Goal: Navigation & Orientation: Find specific page/section

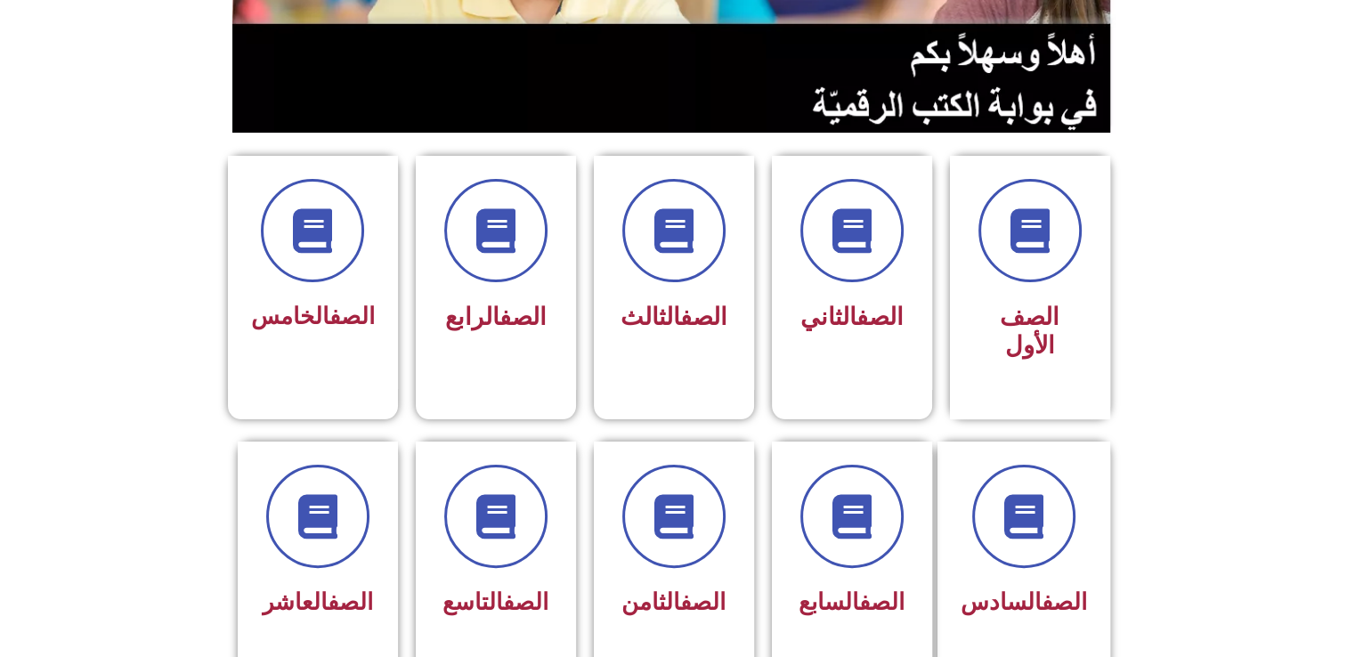
scroll to position [623, 0]
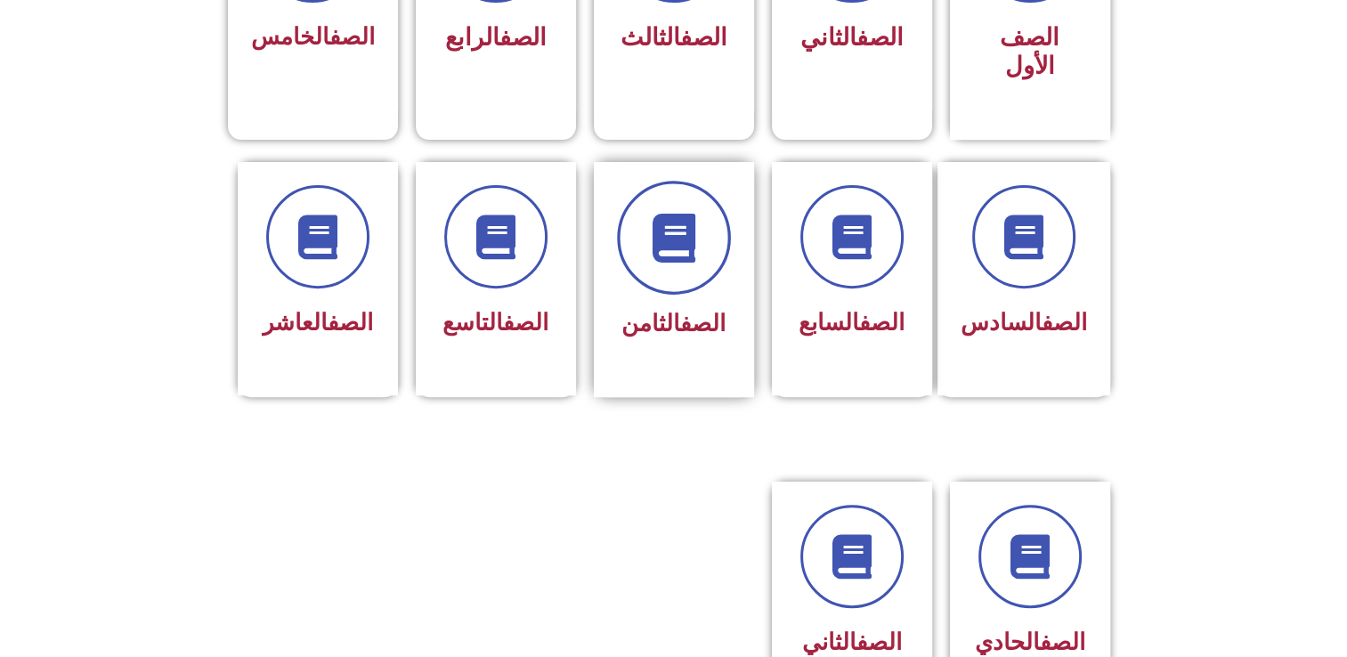
click at [692, 252] on span at bounding box center [674, 238] width 114 height 114
click at [698, 253] on div at bounding box center [674, 237] width 112 height 103
click at [667, 232] on span at bounding box center [674, 238] width 114 height 114
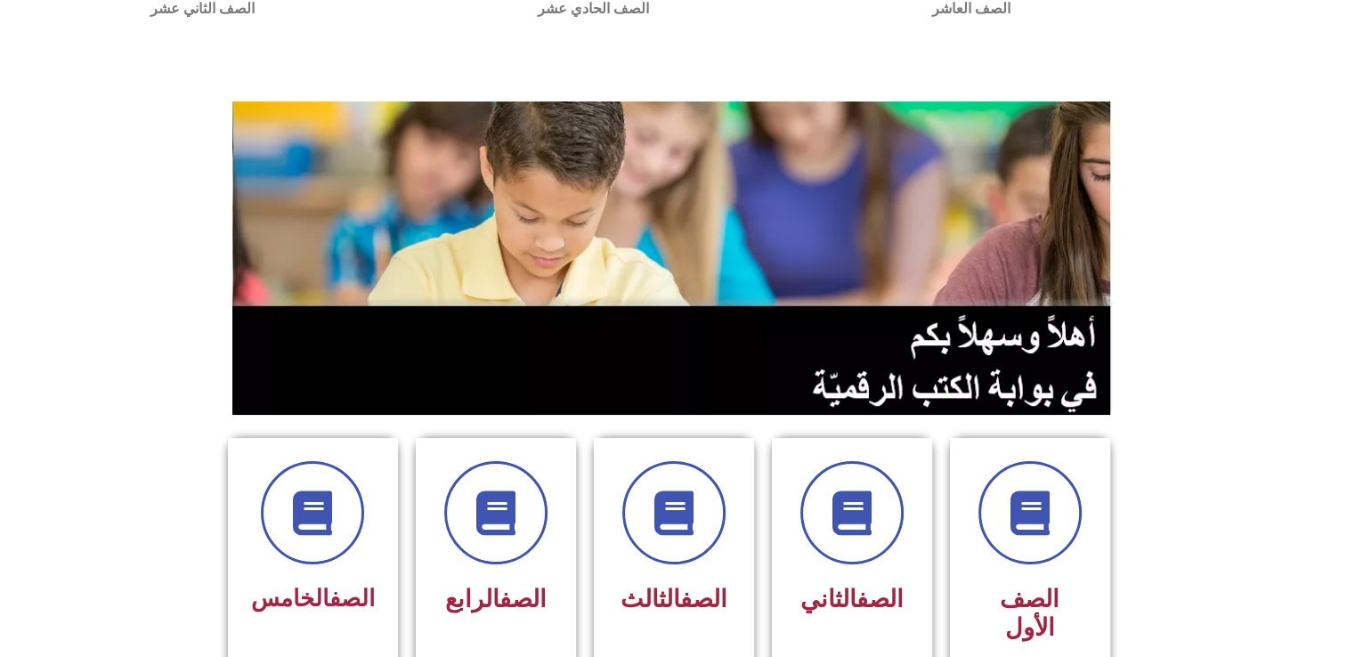
scroll to position [0, 0]
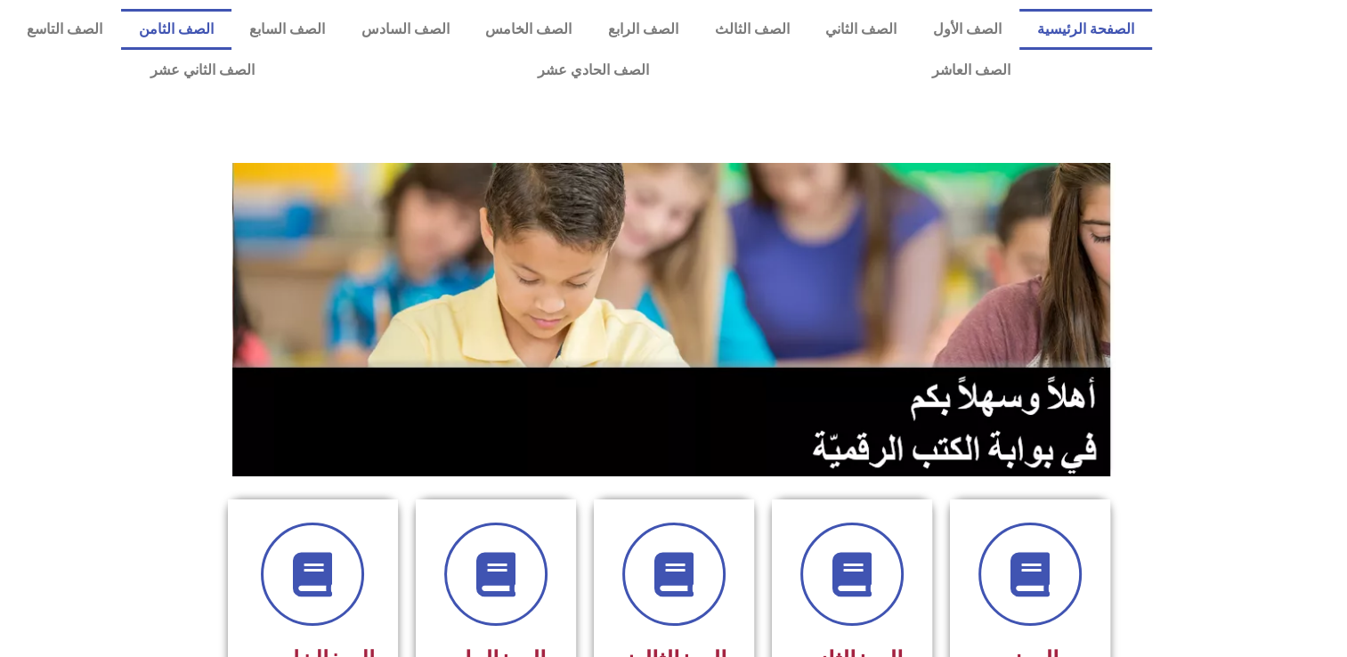
click at [232, 21] on link "الصف الثامن" at bounding box center [176, 29] width 111 height 41
click at [232, 30] on link "الصف الثامن" at bounding box center [176, 29] width 111 height 41
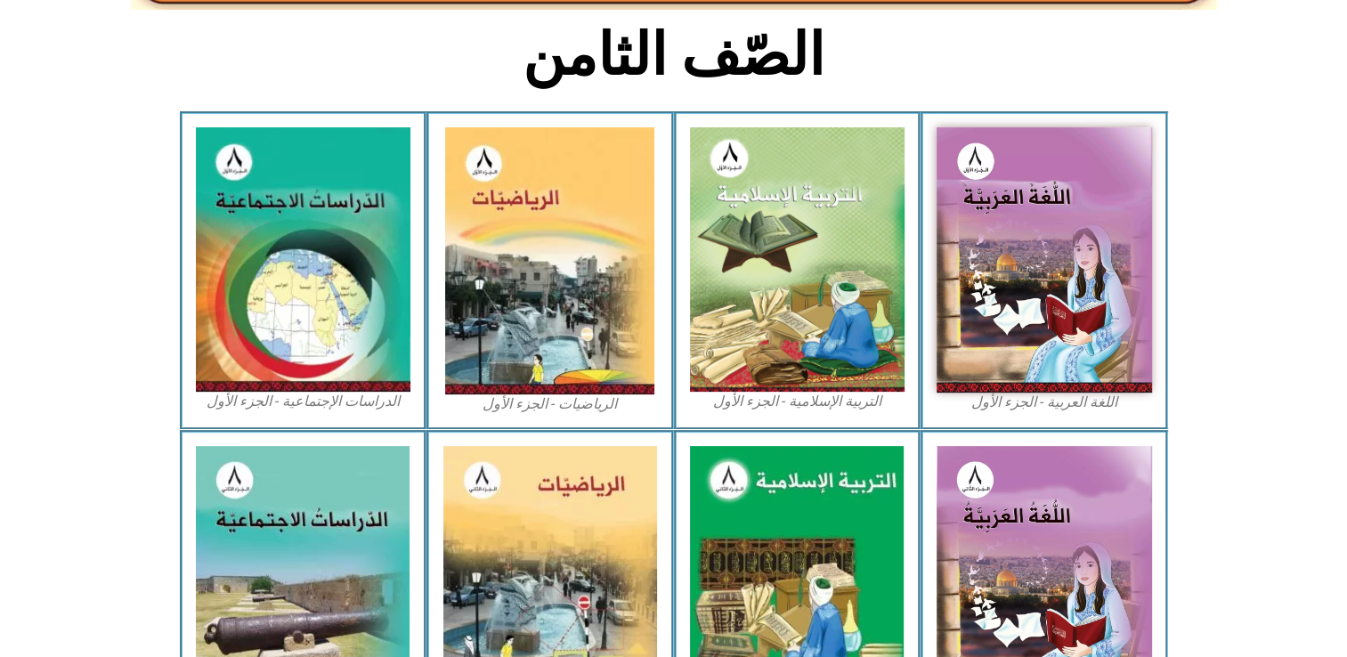
scroll to position [445, 0]
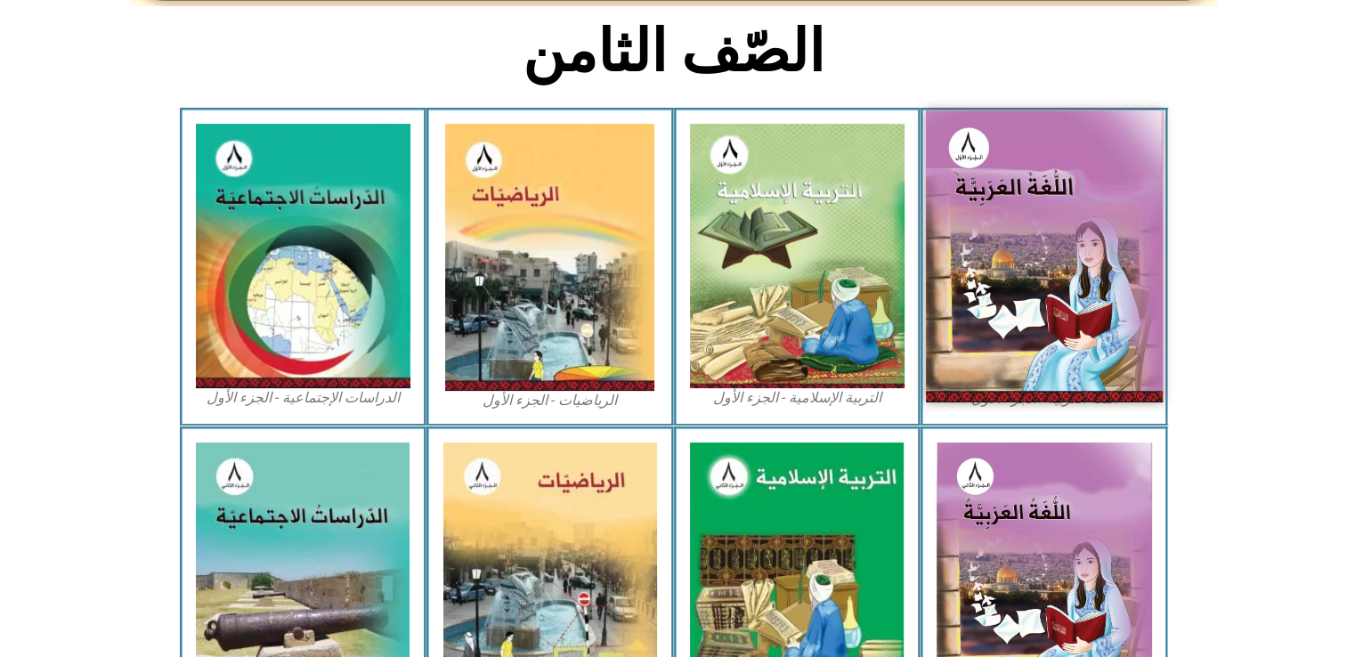
click at [1008, 288] on img at bounding box center [1044, 255] width 237 height 291
click at [1049, 320] on img at bounding box center [1044, 255] width 237 height 291
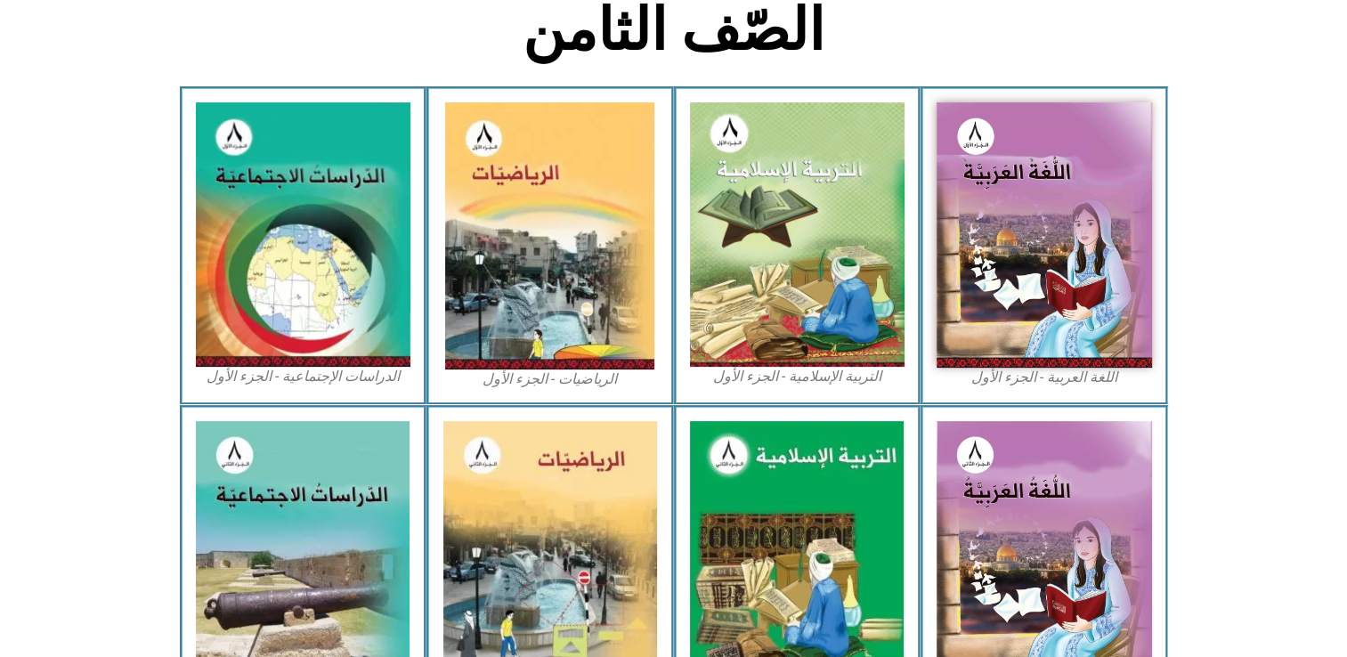
scroll to position [481, 0]
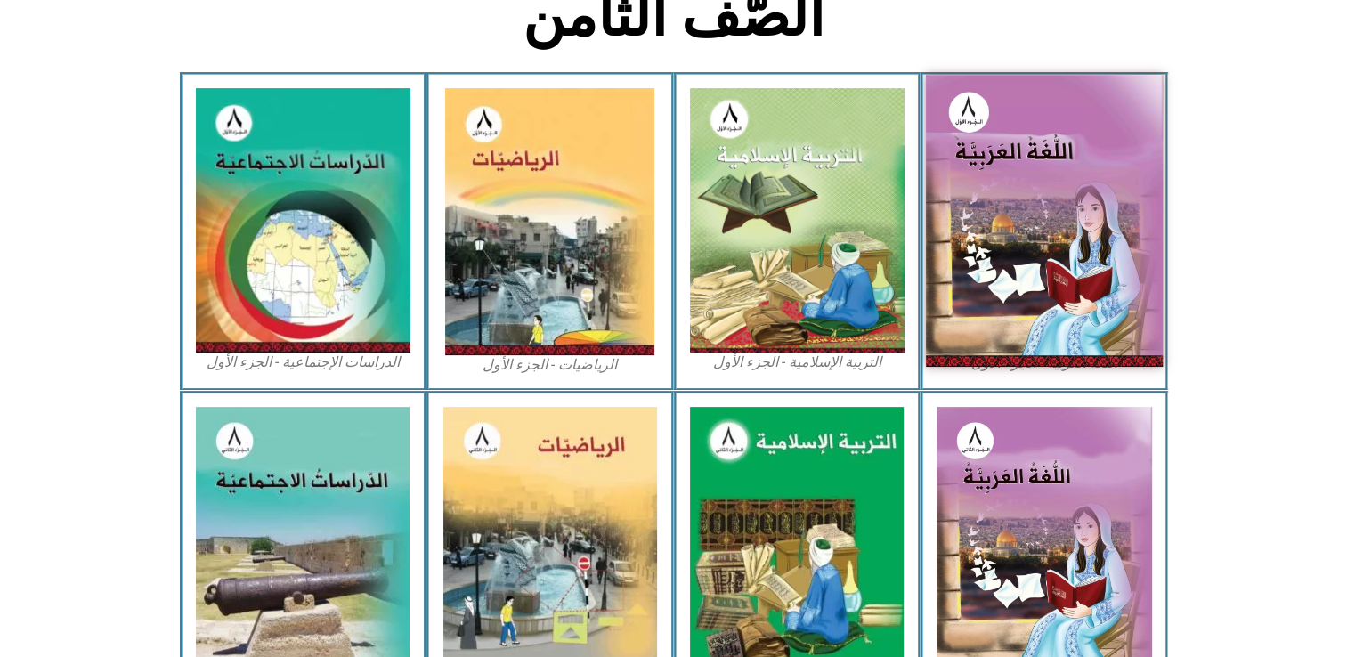
click at [1074, 255] on img at bounding box center [1044, 220] width 237 height 291
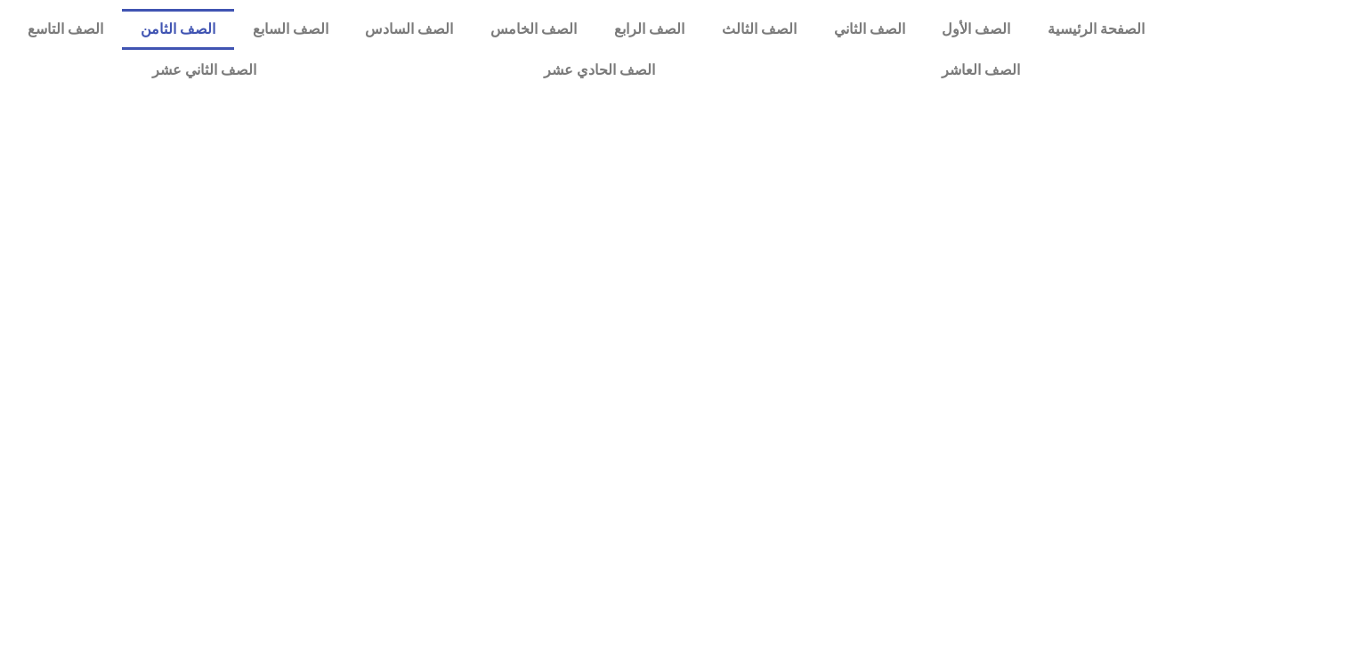
click at [234, 25] on link "الصف الثامن" at bounding box center [178, 29] width 112 height 41
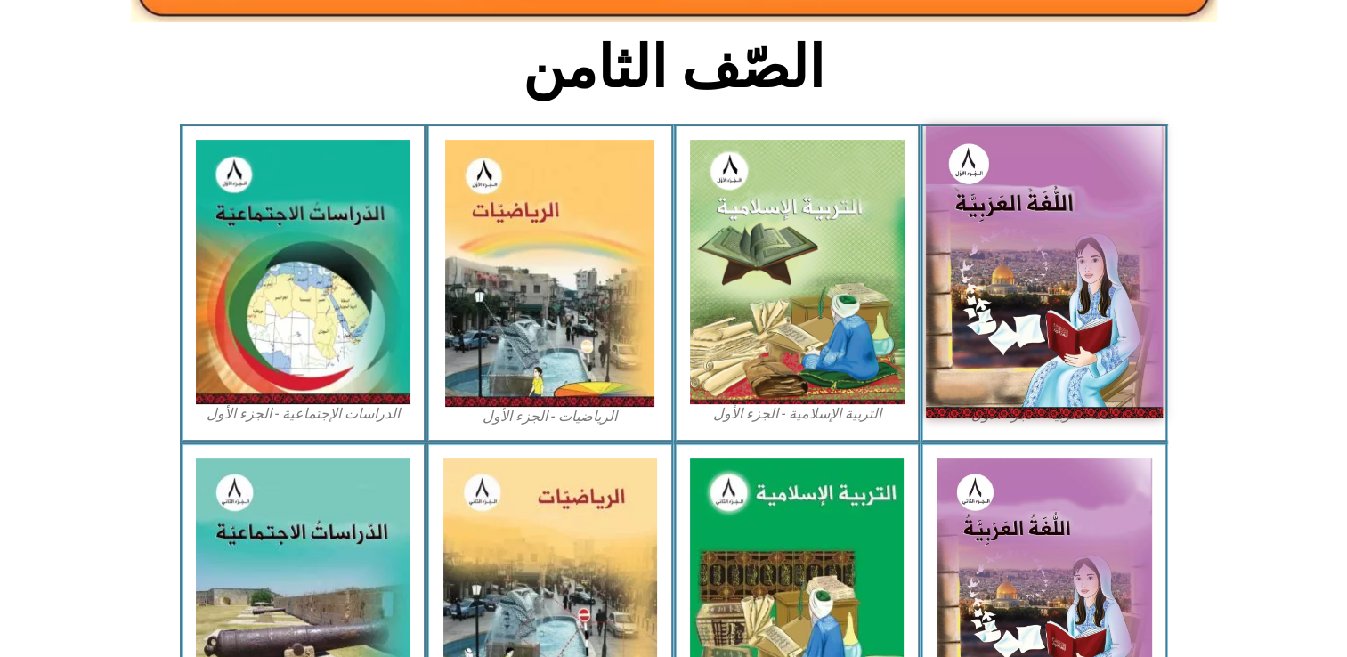
scroll to position [534, 0]
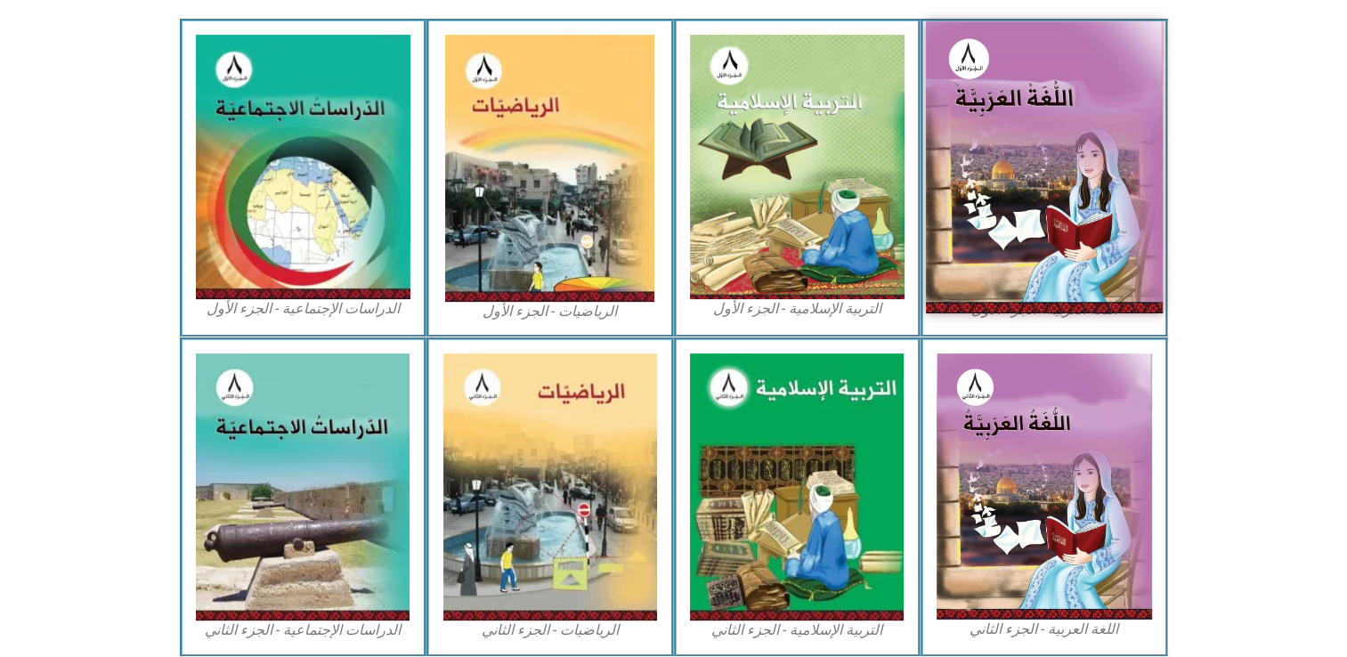
click at [1050, 191] on img at bounding box center [1044, 166] width 237 height 291
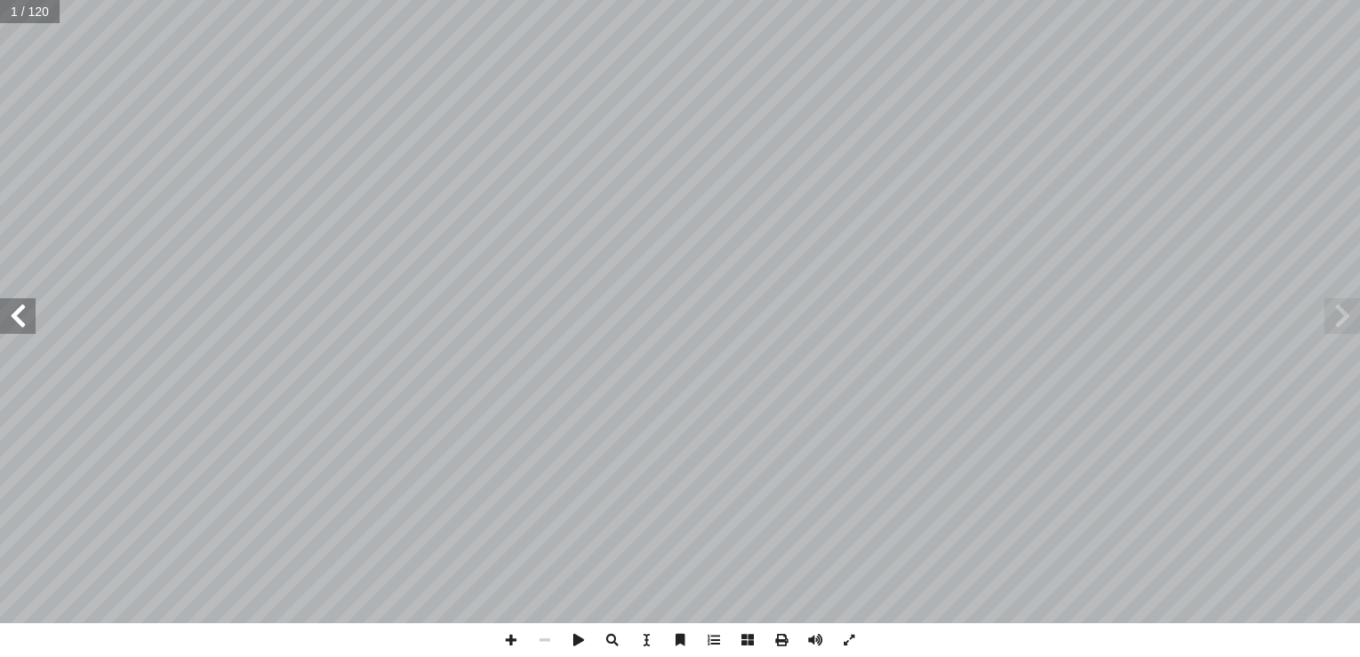
click at [1342, 325] on span at bounding box center [1343, 316] width 36 height 36
click at [30, 307] on span at bounding box center [18, 316] width 36 height 36
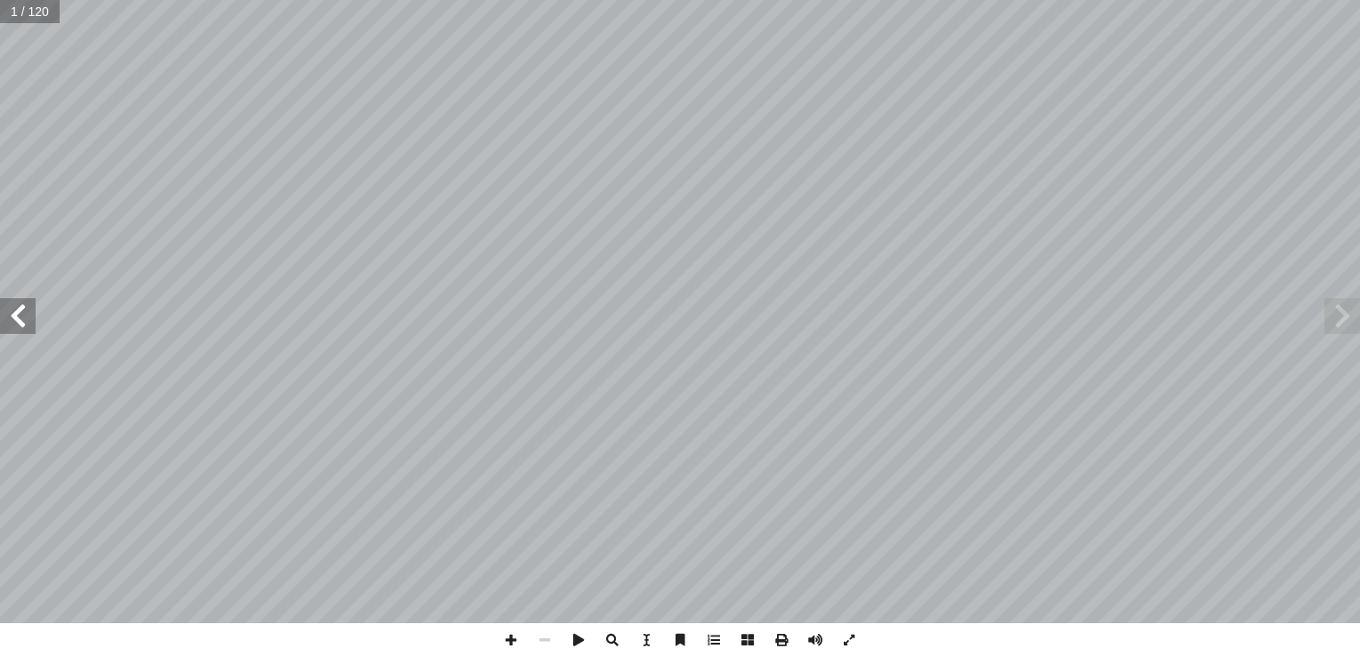
click at [30, 307] on span at bounding box center [18, 316] width 36 height 36
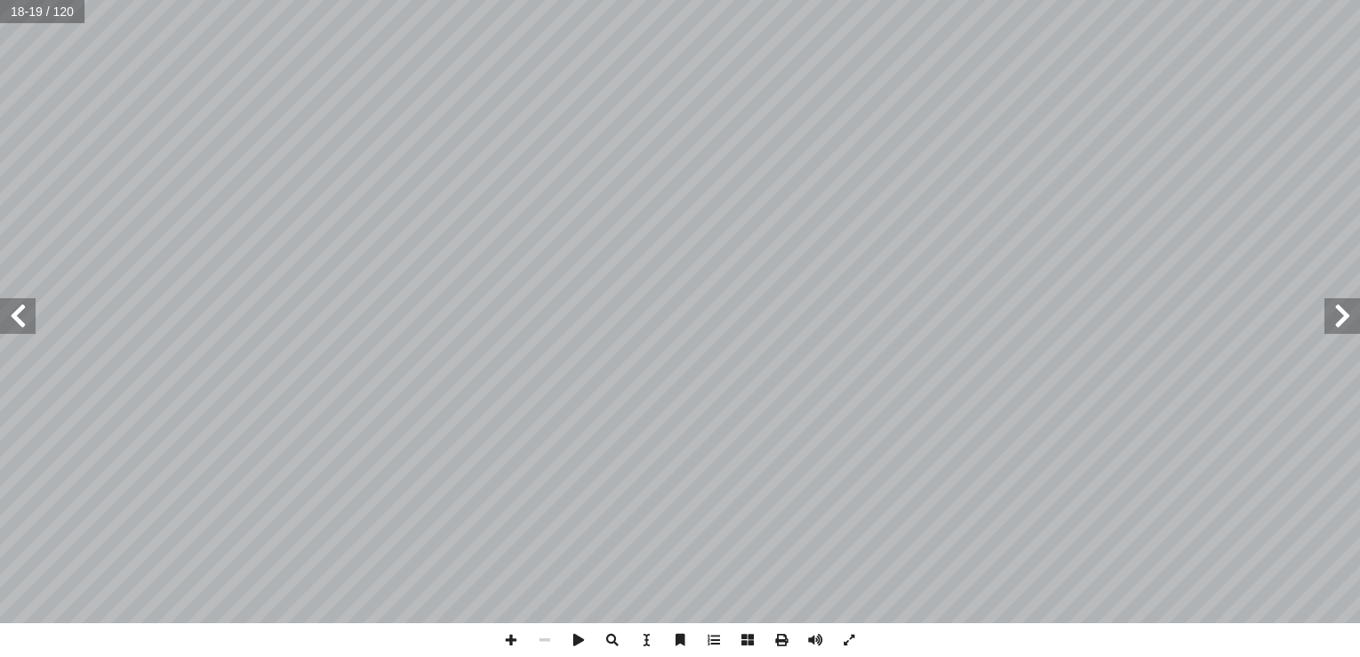
click at [30, 307] on span at bounding box center [18, 316] width 36 height 36
